Goal: Register for event/course

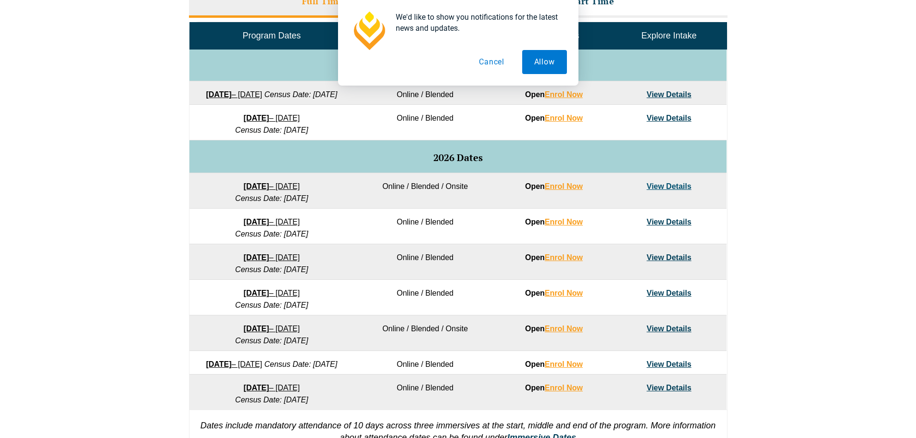
scroll to position [529, 0]
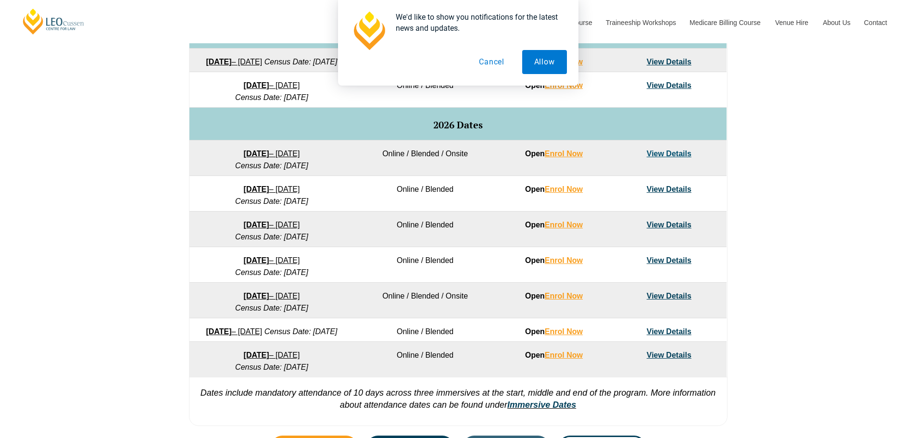
click at [496, 56] on button "Cancel" at bounding box center [492, 62] width 50 height 24
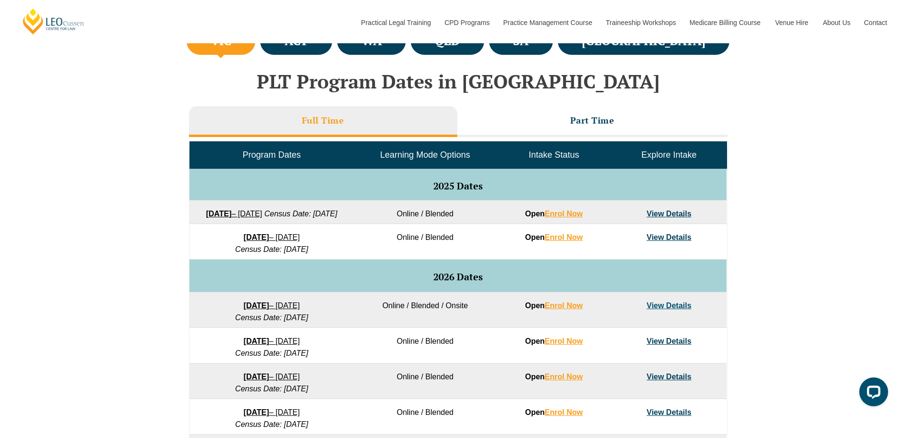
scroll to position [385, 0]
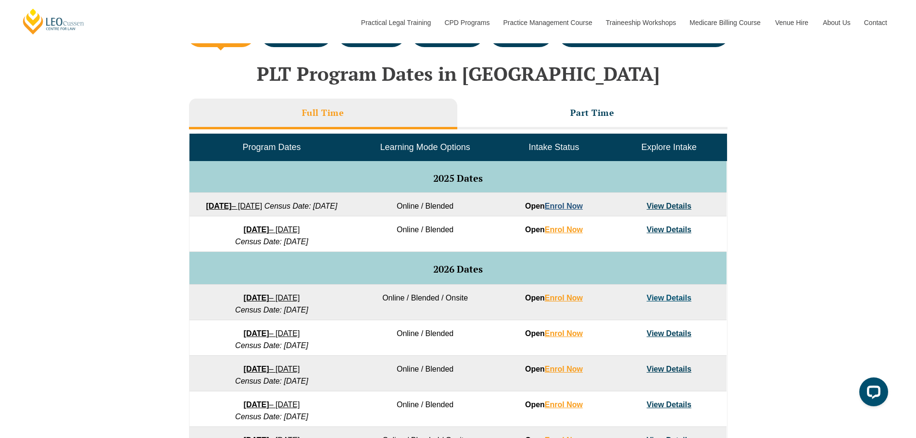
click at [565, 204] on link "Enrol Now" at bounding box center [564, 206] width 38 height 8
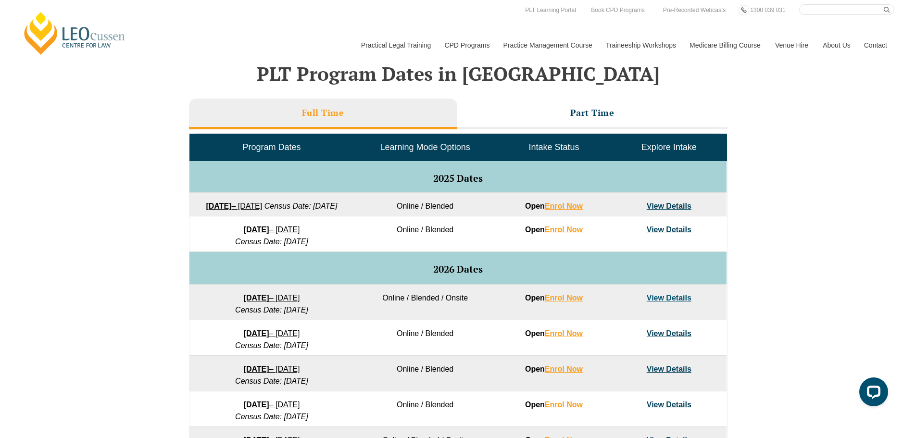
click at [665, 202] on link "View Details" at bounding box center [669, 206] width 45 height 8
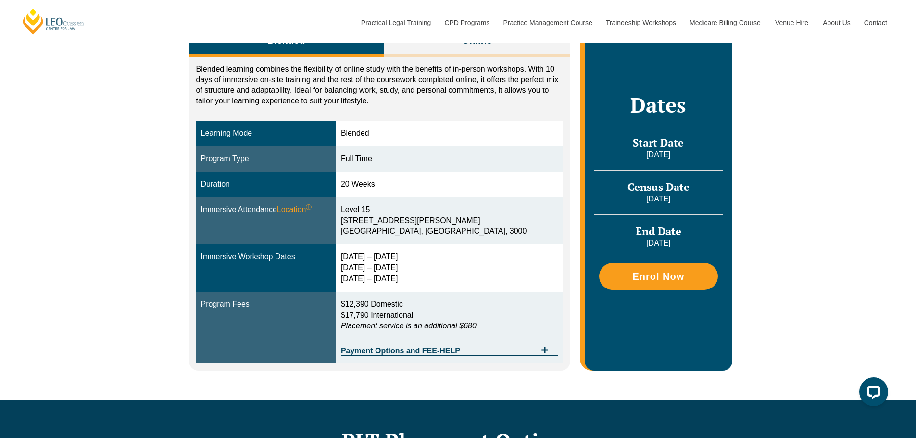
scroll to position [192, 0]
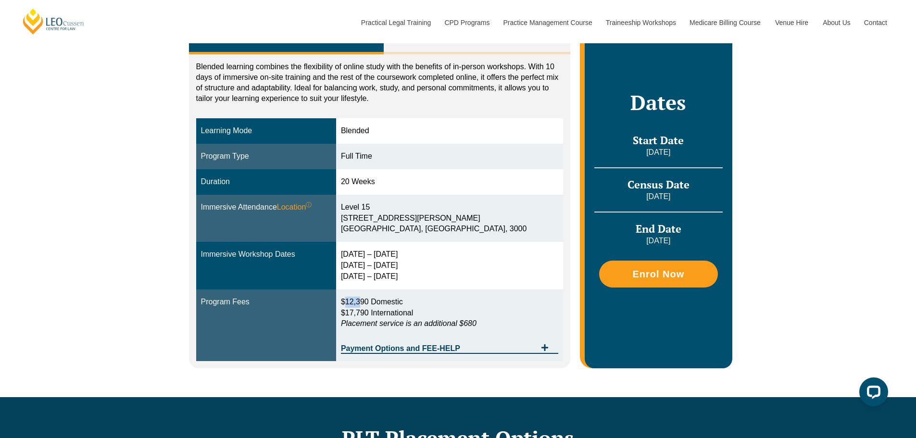
drag, startPoint x: 386, startPoint y: 302, endPoint x: 369, endPoint y: 301, distance: 16.9
click at [369, 301] on span "$12,390 Domestic" at bounding box center [372, 302] width 62 height 8
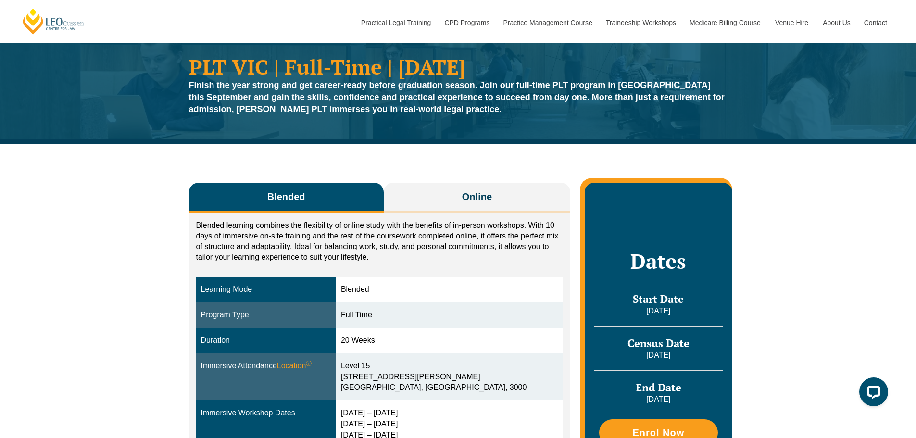
scroll to position [0, 0]
